Goal: Information Seeking & Learning: Check status

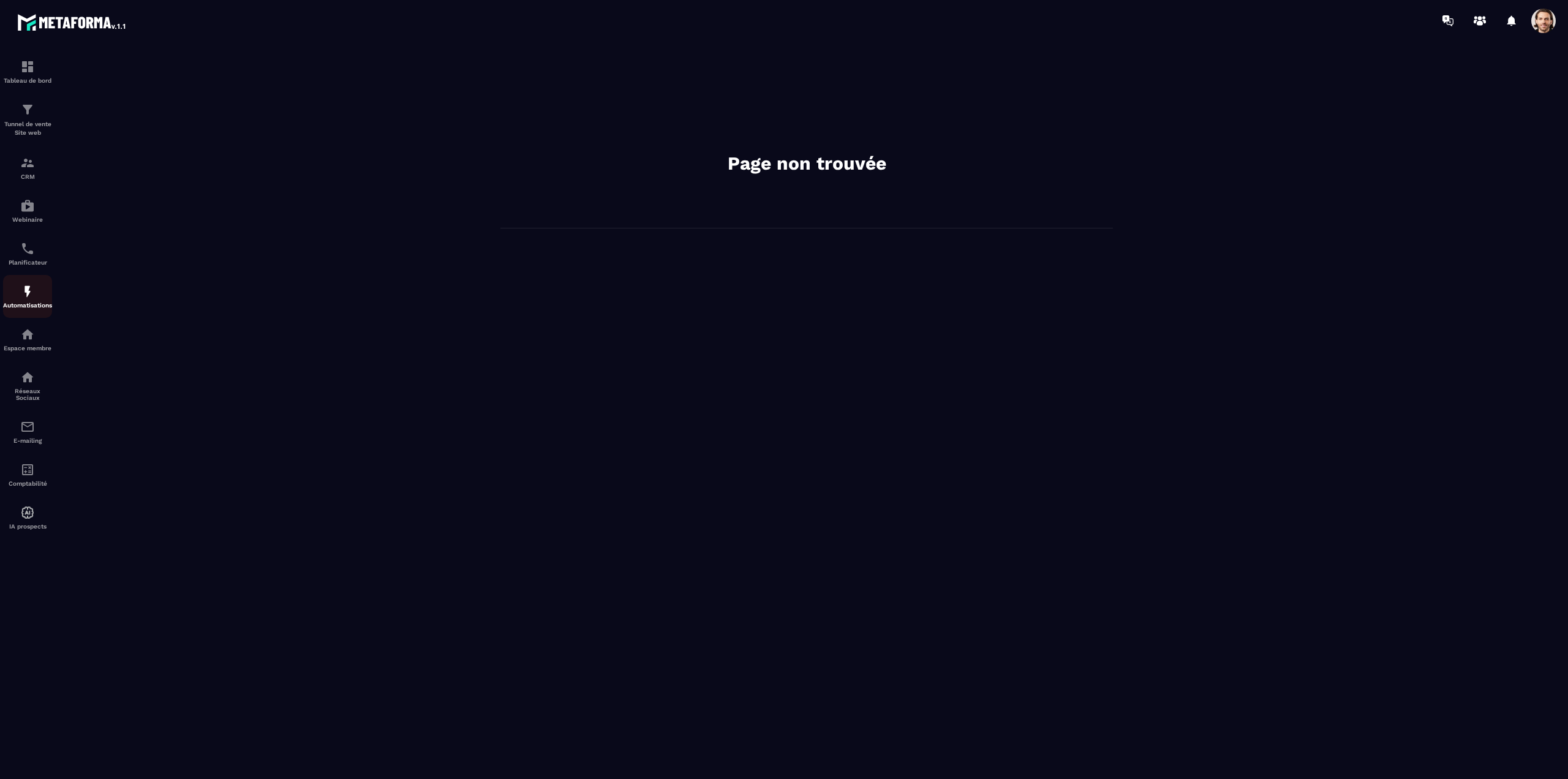
click at [23, 299] on div "Automatisations" at bounding box center [28, 296] width 49 height 24
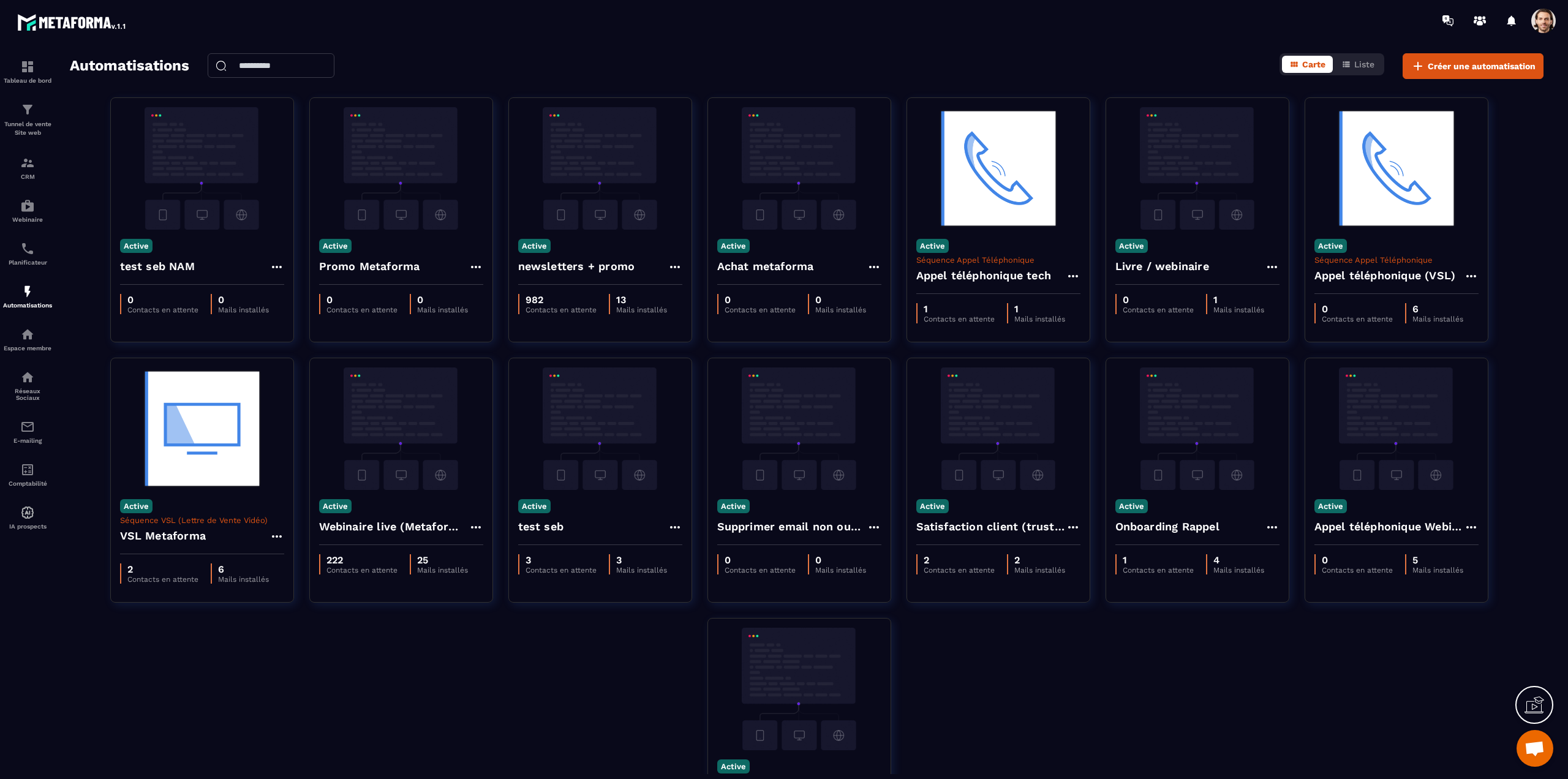
click at [1545, 19] on span at bounding box center [1543, 20] width 24 height 24
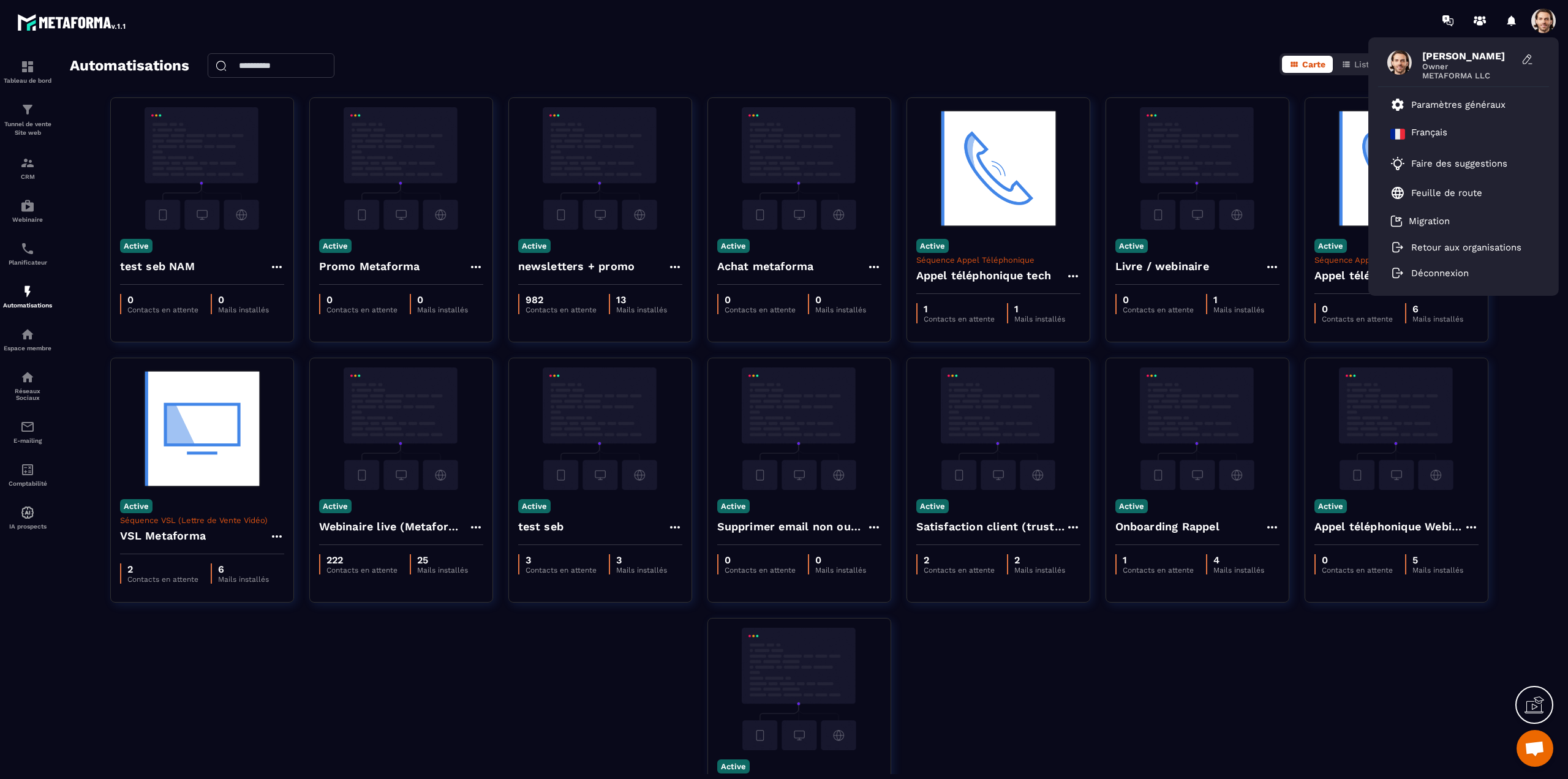
click at [918, 58] on div "Automatisations Carte Liste Créer une automatisation" at bounding box center [806, 66] width 1473 height 26
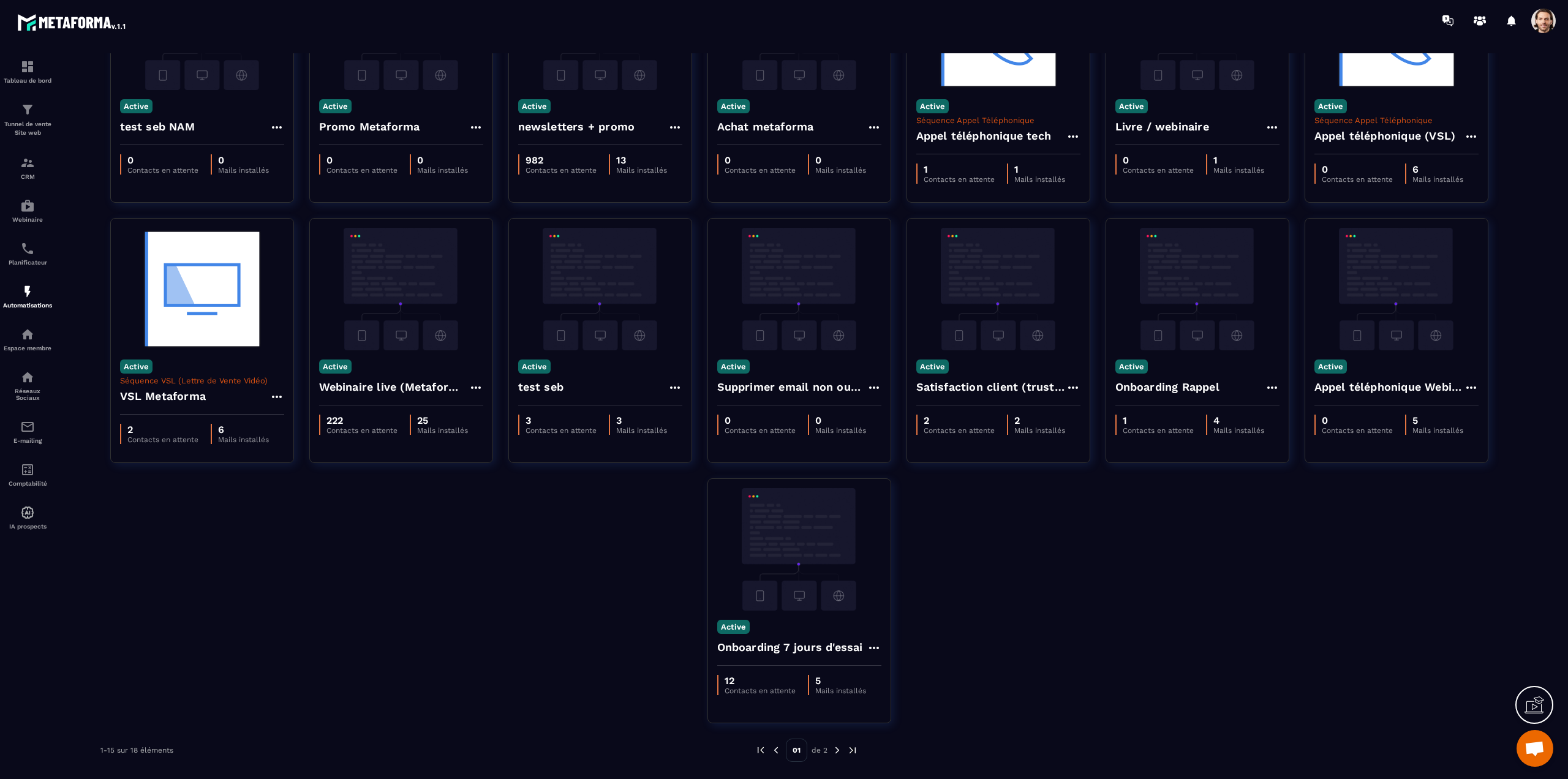
scroll to position [63, 0]
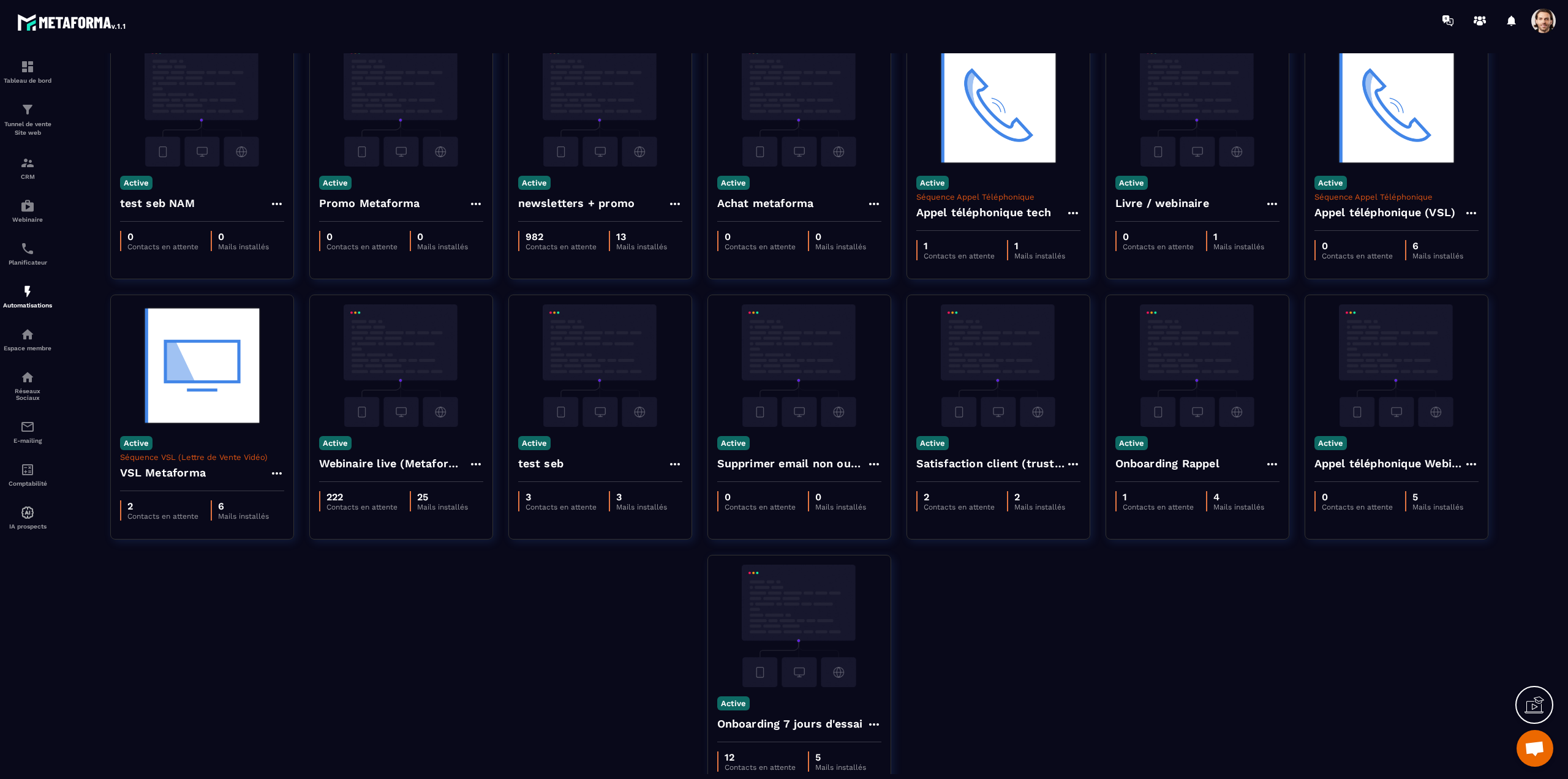
click at [1019, 658] on div "Active test seb NAM 0 Contacts en attente 0 Mails installés Active Promo Metafo…" at bounding box center [806, 425] width 1473 height 781
click at [32, 65] on img at bounding box center [28, 66] width 15 height 15
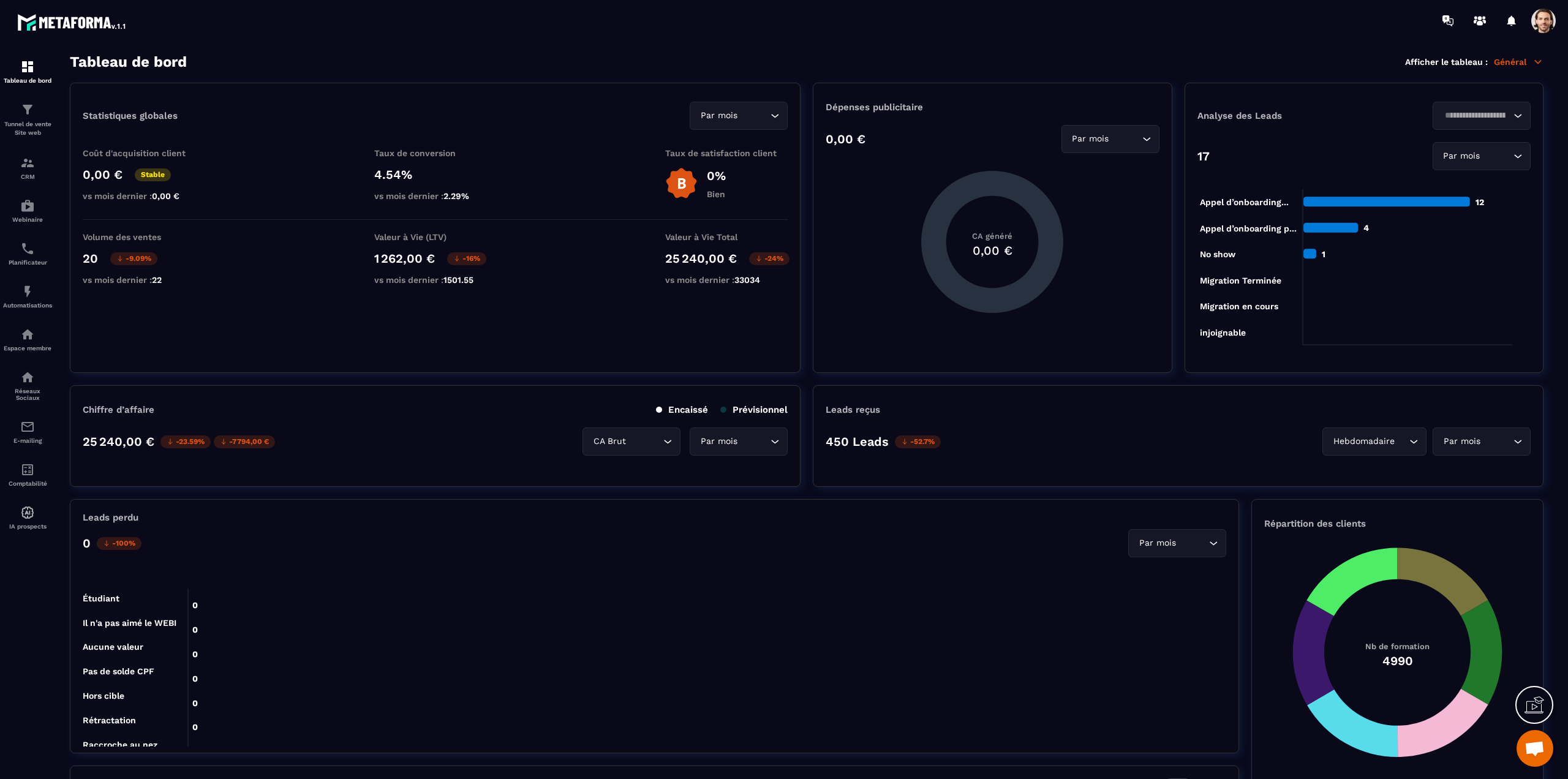
click at [1510, 64] on p "Général" at bounding box center [1518, 62] width 50 height 11
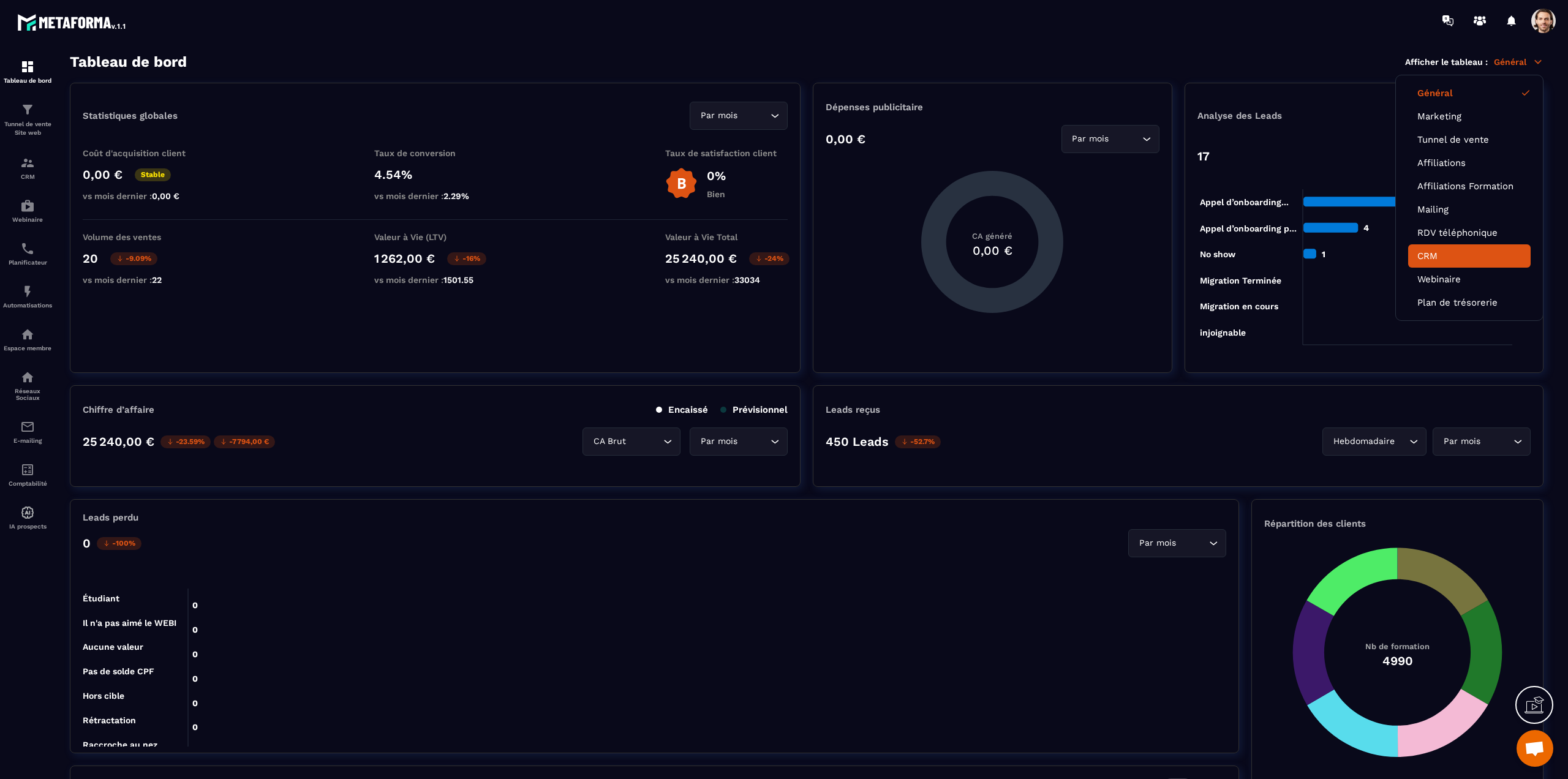
click at [1432, 254] on link "CRM" at bounding box center [1469, 256] width 104 height 11
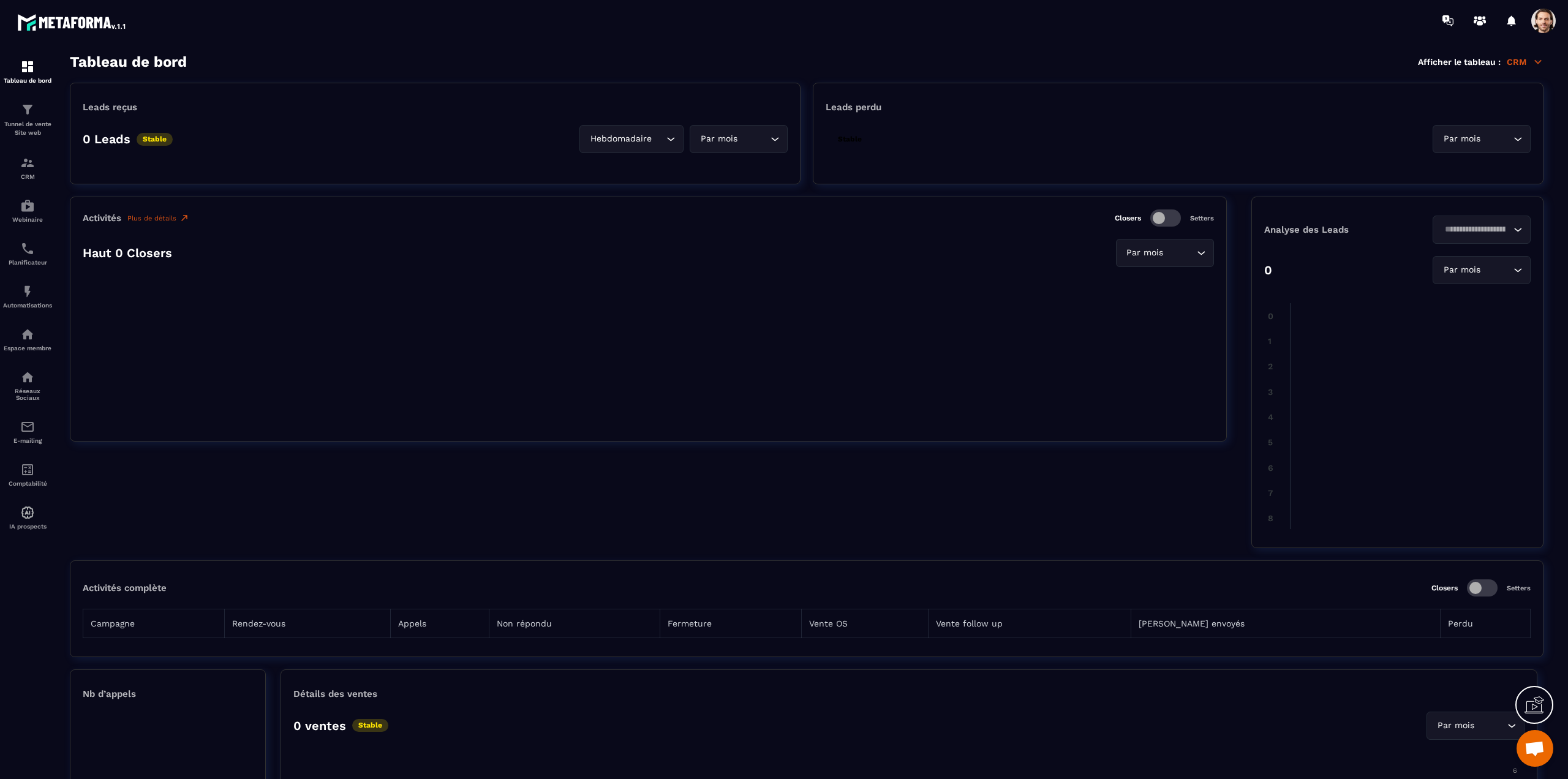
click at [1432, 254] on div "Analyse des Leads Loading..." at bounding box center [1398, 236] width 266 height 40
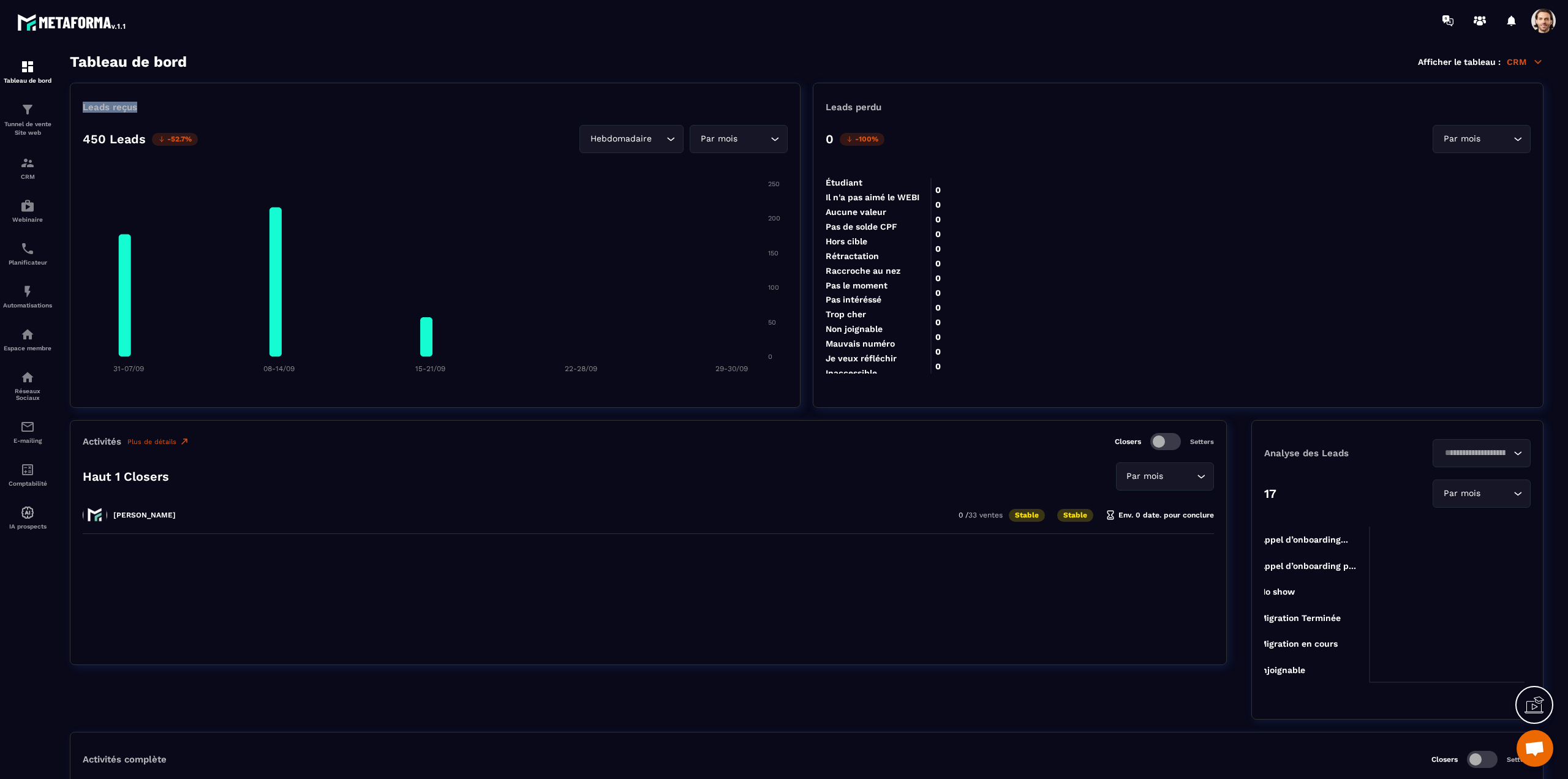
drag, startPoint x: 138, startPoint y: 106, endPoint x: 76, endPoint y: 102, distance: 62.1
click at [76, 102] on div "Leads reçus 450 Leads -52.7% Hebdomadaire Loading... Par mois Loading... 250 25…" at bounding box center [435, 245] width 731 height 326
click at [77, 779] on div at bounding box center [784, 790] width 1568 height 0
click at [235, 106] on div "Leads reçus" at bounding box center [435, 107] width 705 height 11
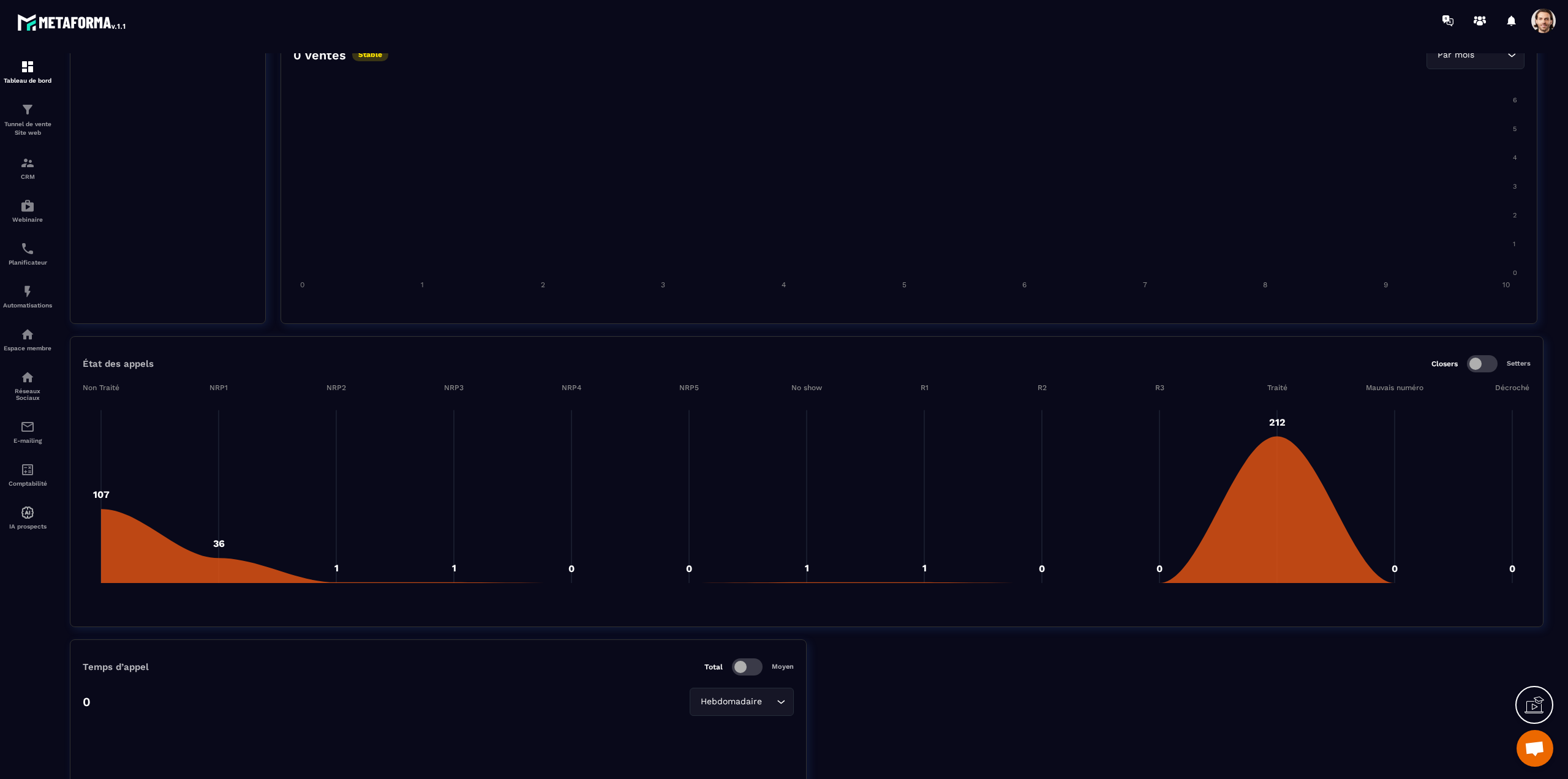
scroll to position [1031, 0]
